Goal: Information Seeking & Learning: Understand process/instructions

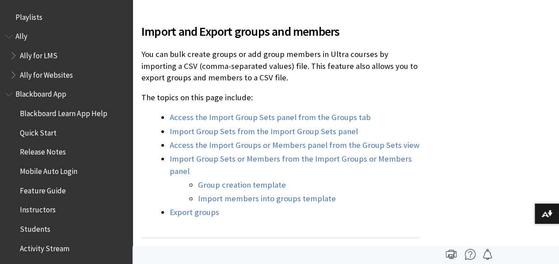
scroll to position [1564, 0]
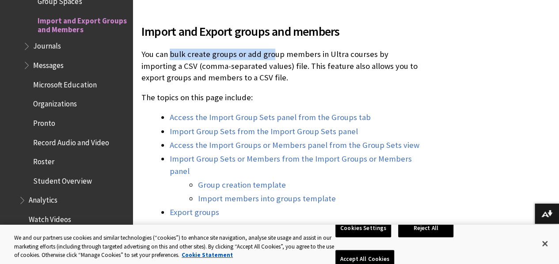
drag, startPoint x: 171, startPoint y: 54, endPoint x: 271, endPoint y: 54, distance: 99.5
click at [271, 54] on p "You can bulk create groups or add group members in Ultra courses by importing a…" at bounding box center [280, 66] width 278 height 35
click at [291, 54] on p "You can bulk create groups or add group members in Ultra courses by importing a…" at bounding box center [280, 66] width 278 height 35
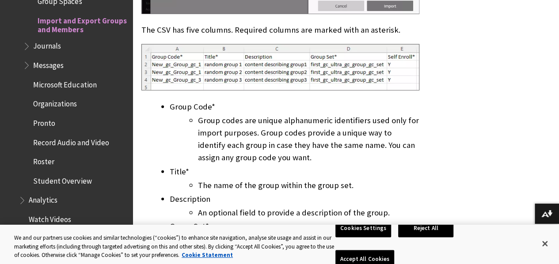
scroll to position [1155, 0]
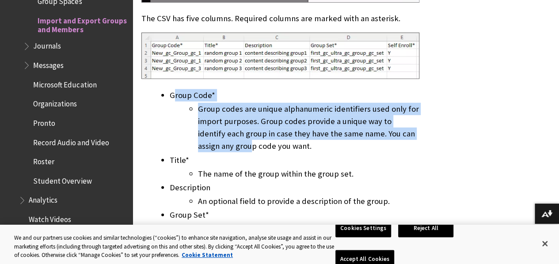
drag, startPoint x: 174, startPoint y: 66, endPoint x: 228, endPoint y: 115, distance: 72.9
click at [228, 115] on li "Group Code* Group codes are unique alphanumeric identifiers used only for impor…" at bounding box center [295, 120] width 250 height 63
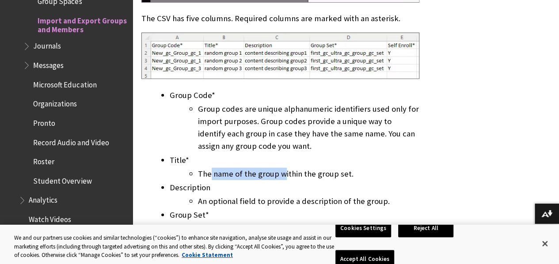
drag, startPoint x: 209, startPoint y: 141, endPoint x: 283, endPoint y: 146, distance: 74.4
click at [283, 168] on li "The name of the group within the group set." at bounding box center [309, 174] width 222 height 12
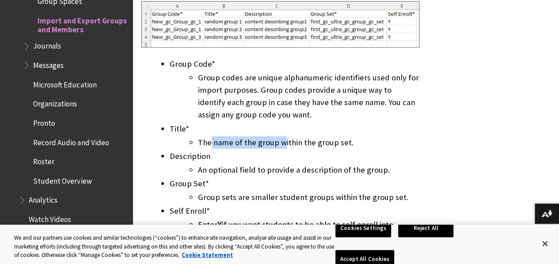
scroll to position [1199, 0]
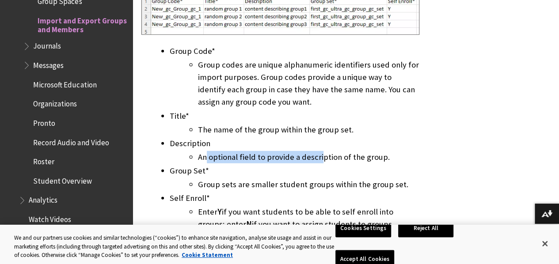
drag, startPoint x: 206, startPoint y: 127, endPoint x: 320, endPoint y: 132, distance: 114.6
click at [320, 151] on li "An optional field to provide a description of the group." at bounding box center [309, 157] width 222 height 12
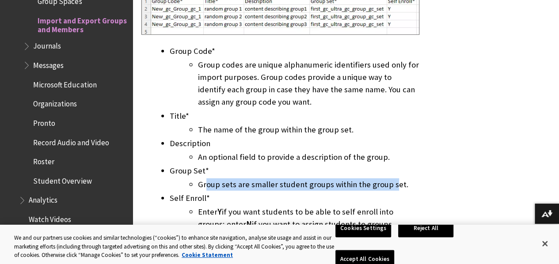
drag, startPoint x: 206, startPoint y: 153, endPoint x: 392, endPoint y: 158, distance: 185.8
click at [392, 179] on li "Group sets are smaller student groups within the group set." at bounding box center [309, 185] width 222 height 12
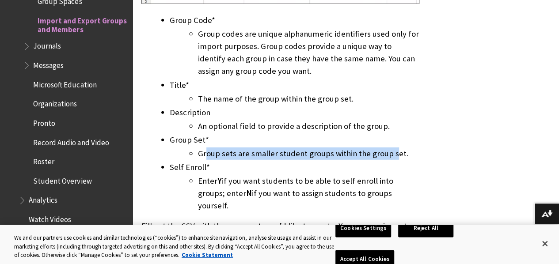
scroll to position [1244, 0]
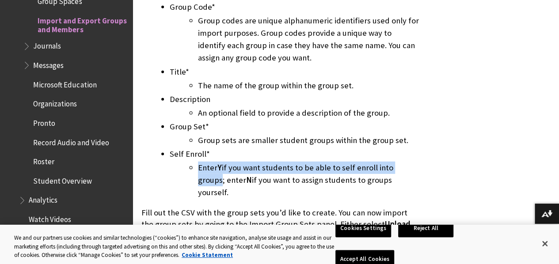
drag, startPoint x: 197, startPoint y: 136, endPoint x: 414, endPoint y: 141, distance: 216.7
click at [414, 162] on ul "Enter Y if you want students to be able to self enroll into groups; enter N if …" at bounding box center [295, 180] width 250 height 37
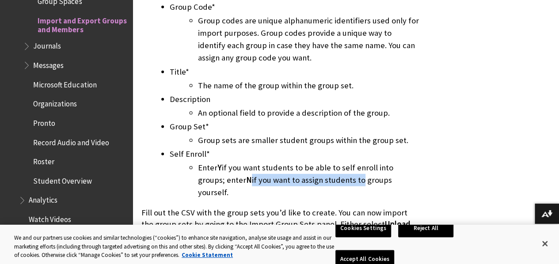
drag, startPoint x: 225, startPoint y: 151, endPoint x: 334, endPoint y: 150, distance: 109.2
click at [334, 162] on li "Enter Y if you want students to be able to self enroll into groups; enter N if …" at bounding box center [309, 180] width 222 height 37
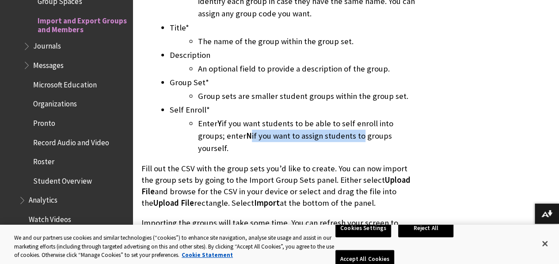
scroll to position [1332, 0]
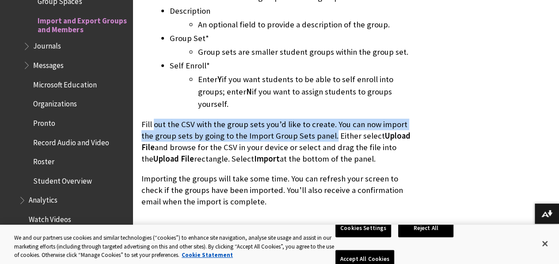
drag, startPoint x: 155, startPoint y: 82, endPoint x: 316, endPoint y: 96, distance: 161.6
click at [317, 119] on p "Fill out the CSV with the group sets you’d like to create. You can now import t…" at bounding box center [280, 142] width 278 height 46
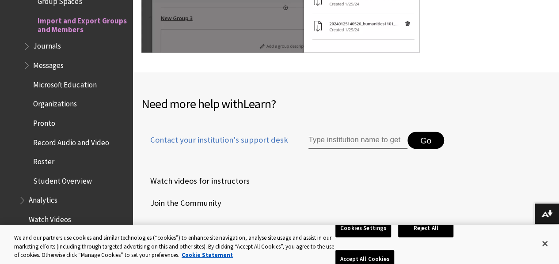
scroll to position [4206, 0]
